Goal: Task Accomplishment & Management: Check status

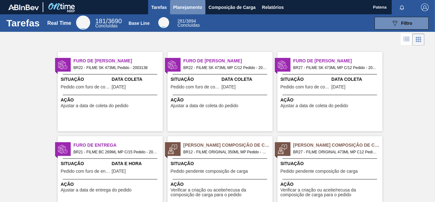
click at [185, 8] on span "Planejamento" at bounding box center [187, 8] width 29 height 8
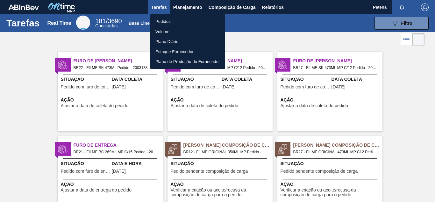
click at [165, 21] on li "Pedidos" at bounding box center [187, 22] width 75 height 10
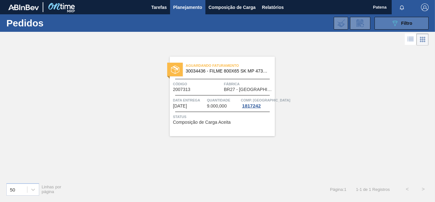
click at [406, 26] on div "089F7B8B-B2A5-4AFE-B5C0-19BA573D28AC Filtro" at bounding box center [401, 23] width 21 height 8
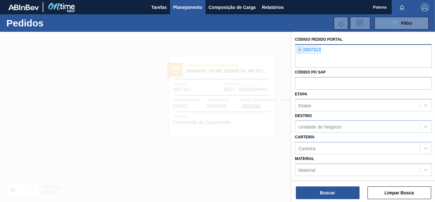
click at [299, 49] on span "×" at bounding box center [300, 50] width 6 height 8
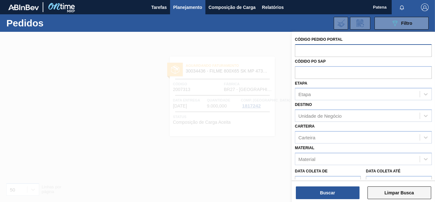
click at [406, 197] on button "Limpar Busca" at bounding box center [400, 193] width 64 height 13
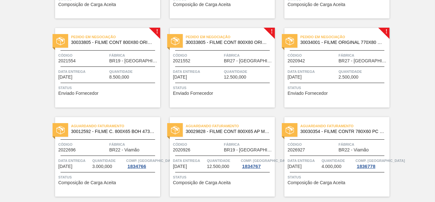
scroll to position [484, 0]
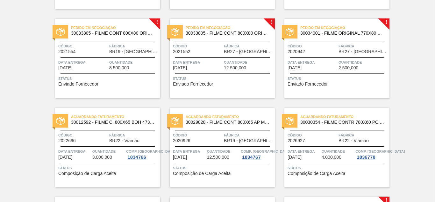
drag, startPoint x: 405, startPoint y: 133, endPoint x: 386, endPoint y: 143, distance: 20.9
click at [406, 134] on div "Pedido em Trânsito 30012583 - FILME C. 800X65 BC 269ML MP C15 429 Código 200751…" at bounding box center [217, 98] width 435 height 1070
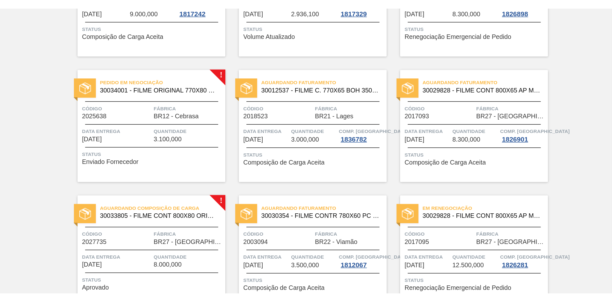
scroll to position [0, 0]
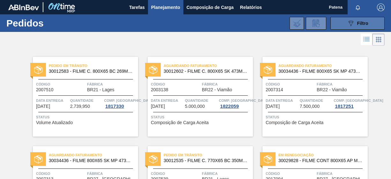
click at [333, 23] on button "089F7B8B-B2A5-4AFE-B5C0-19BA573D28AC Filtro" at bounding box center [357, 23] width 54 height 13
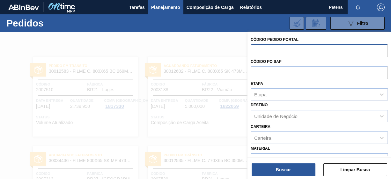
click at [266, 49] on input "text" at bounding box center [318, 50] width 137 height 12
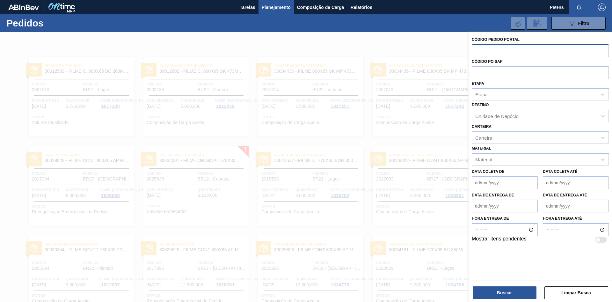
click at [435, 49] on input "text" at bounding box center [539, 50] width 137 height 12
type input "1984246"
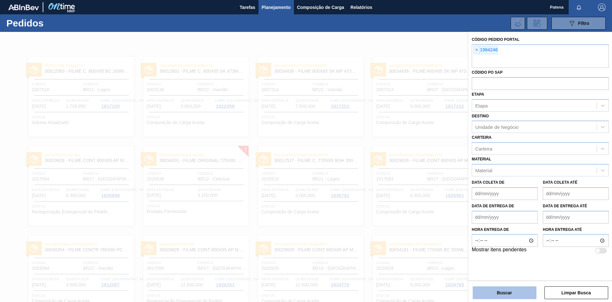
click at [435, 202] on button "Buscar" at bounding box center [504, 292] width 64 height 13
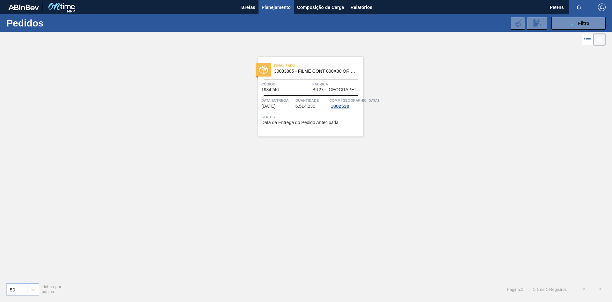
click at [279, 9] on span "Planejamento" at bounding box center [276, 8] width 29 height 8
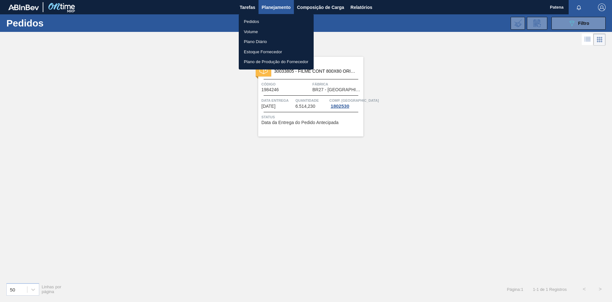
click at [435, 143] on div at bounding box center [306, 151] width 612 height 302
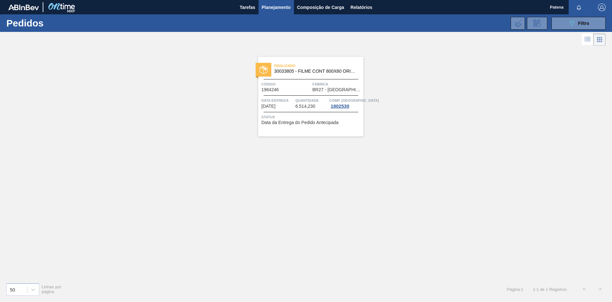
drag, startPoint x: 144, startPoint y: 166, endPoint x: 213, endPoint y: 86, distance: 106.4
click at [144, 166] on div "Finalizado 30033805 - FILME CONT 800X80 ORIG 473 MP C12 429 Código 1984246 Fábr…" at bounding box center [306, 162] width 612 height 230
